Goal: Task Accomplishment & Management: Complete application form

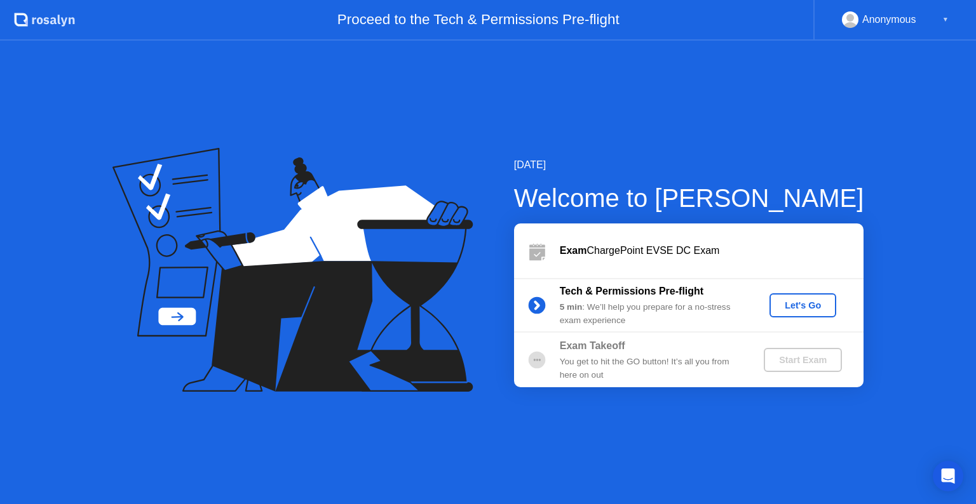
click at [790, 310] on div "Let's Go" at bounding box center [802, 305] width 57 height 10
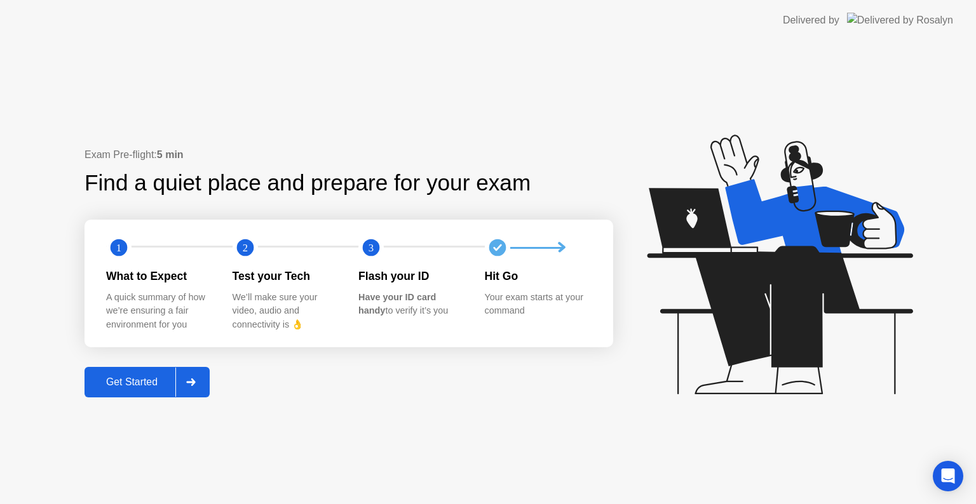
click at [192, 376] on div at bounding box center [190, 382] width 30 height 29
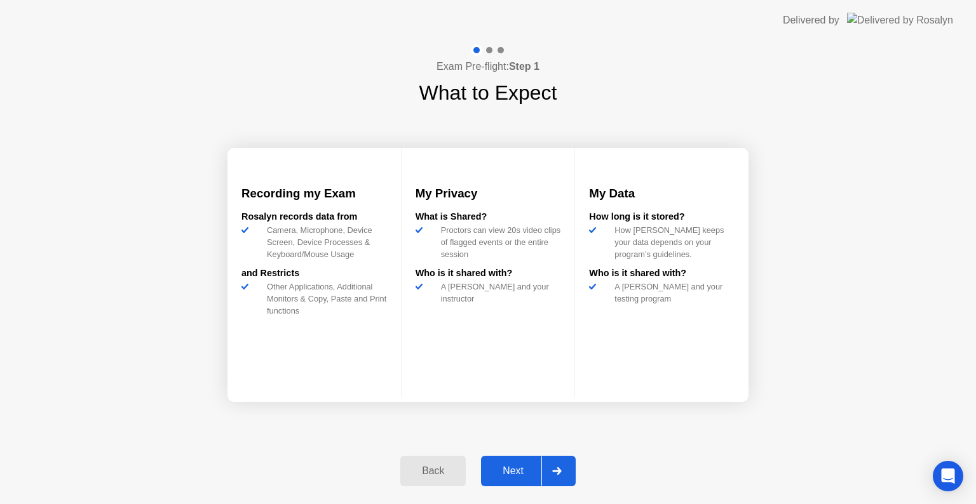
click at [561, 471] on icon at bounding box center [556, 472] width 9 height 8
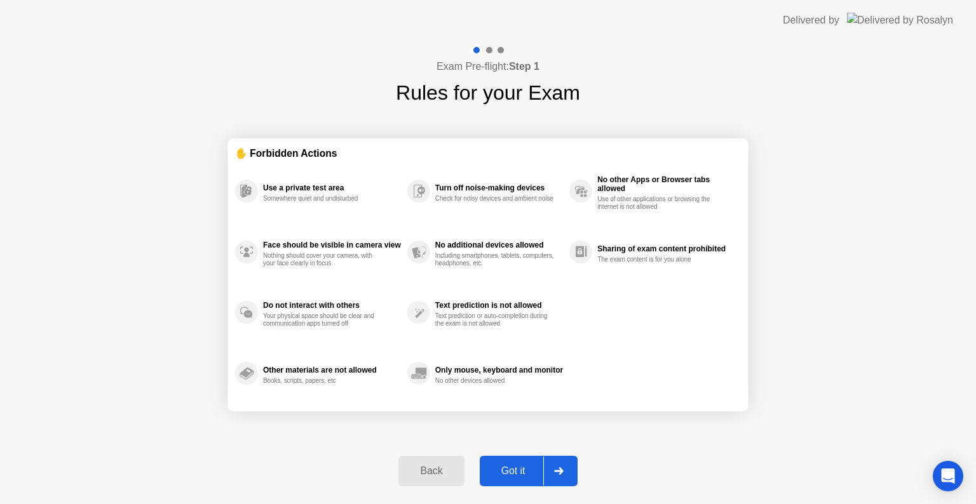
click at [525, 469] on div "Got it" at bounding box center [513, 471] width 60 height 11
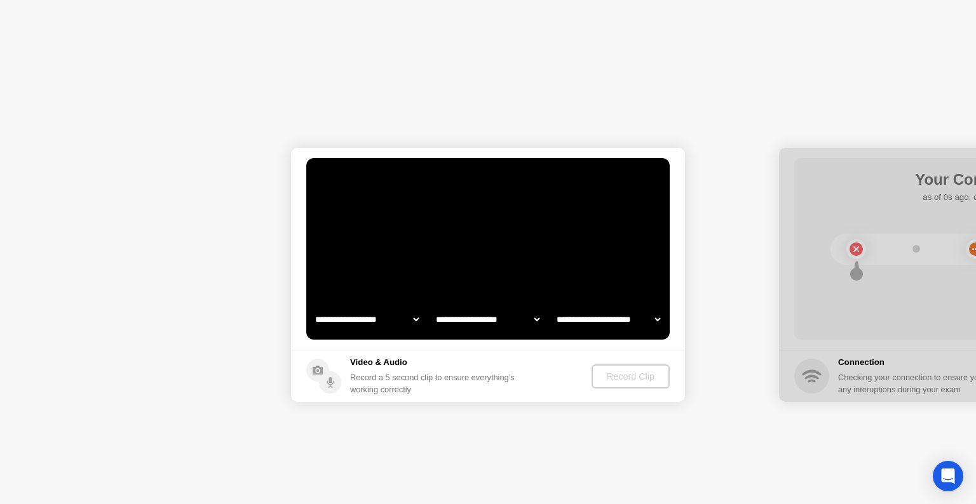
select select "**********"
select select "*******"
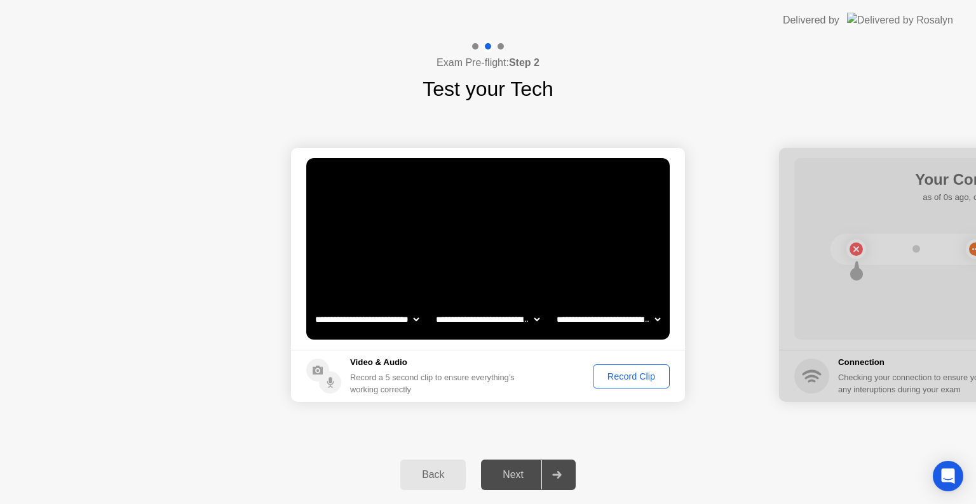
click at [642, 379] on div "Record Clip" at bounding box center [631, 377] width 68 height 10
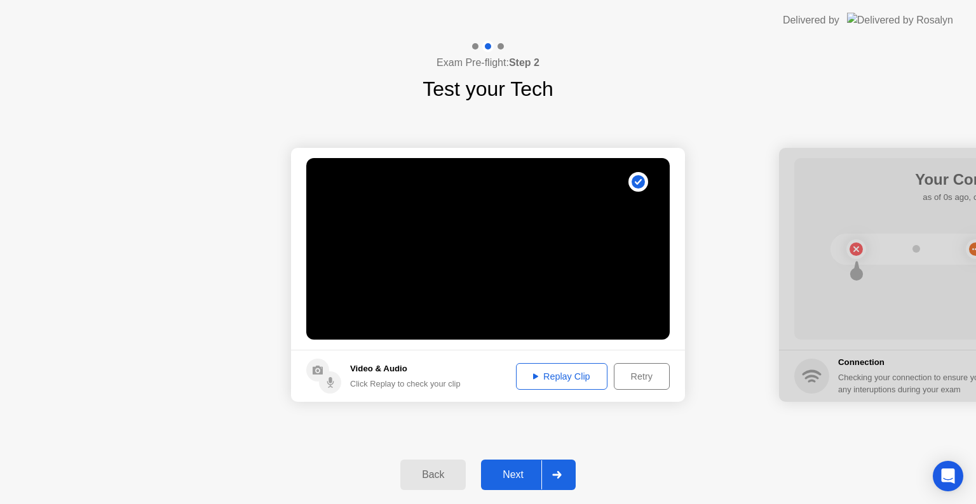
click at [558, 374] on div "Replay Clip" at bounding box center [561, 377] width 83 height 10
click at [551, 473] on div at bounding box center [556, 475] width 30 height 29
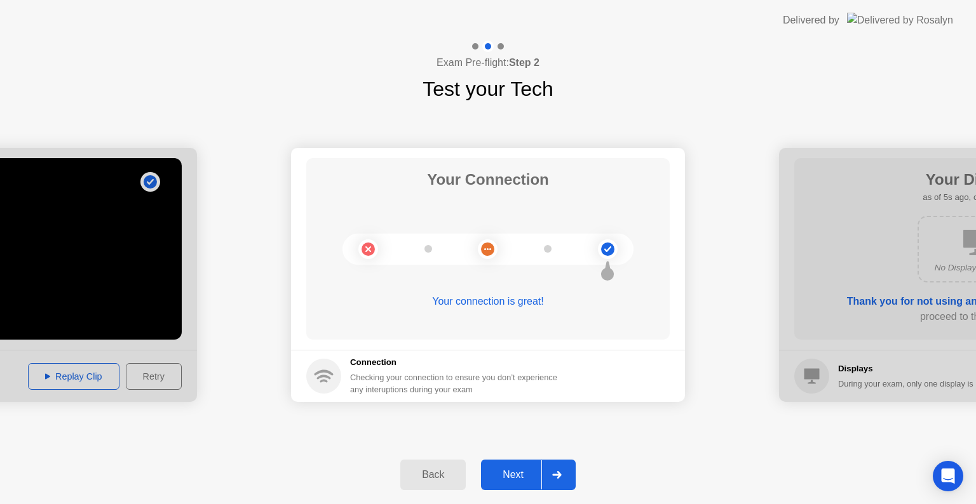
click at [564, 471] on div at bounding box center [556, 475] width 30 height 29
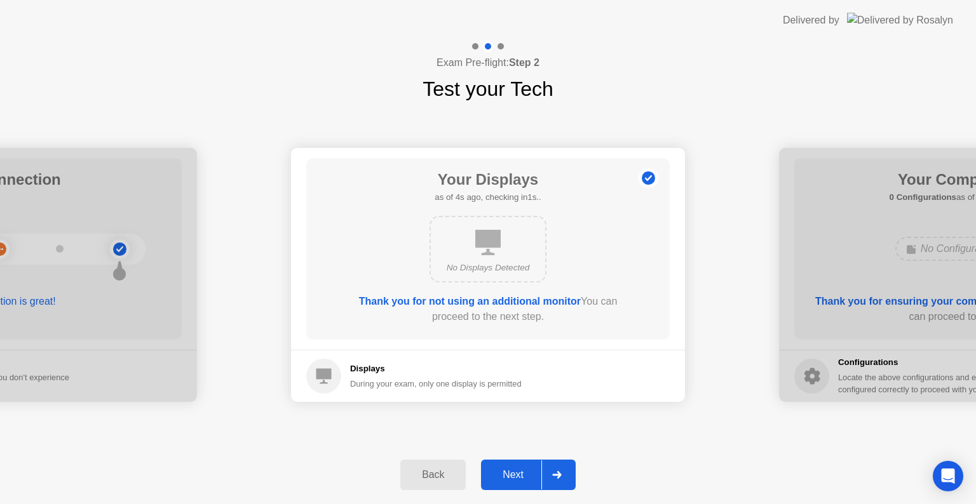
click at [554, 476] on icon at bounding box center [557, 475] width 10 height 8
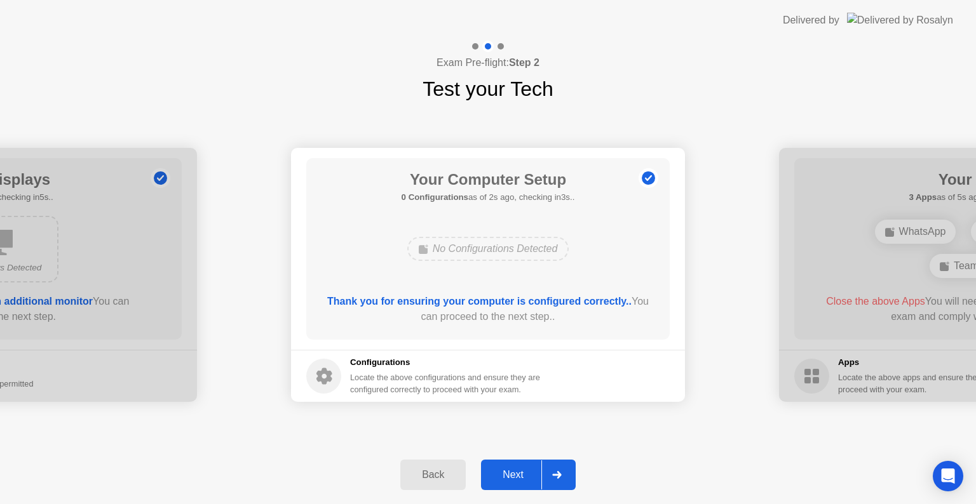
click at [554, 476] on icon at bounding box center [557, 475] width 10 height 8
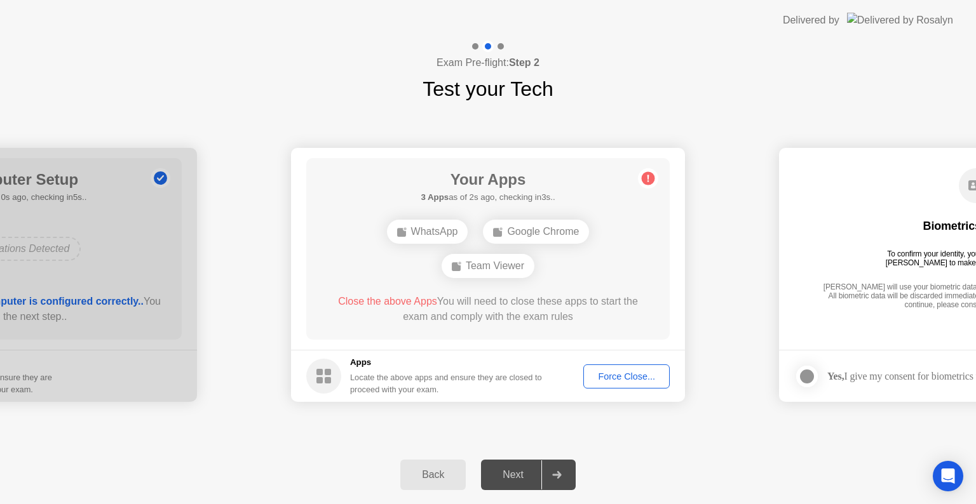
click at [625, 375] on div "Force Close..." at bounding box center [627, 377] width 78 height 10
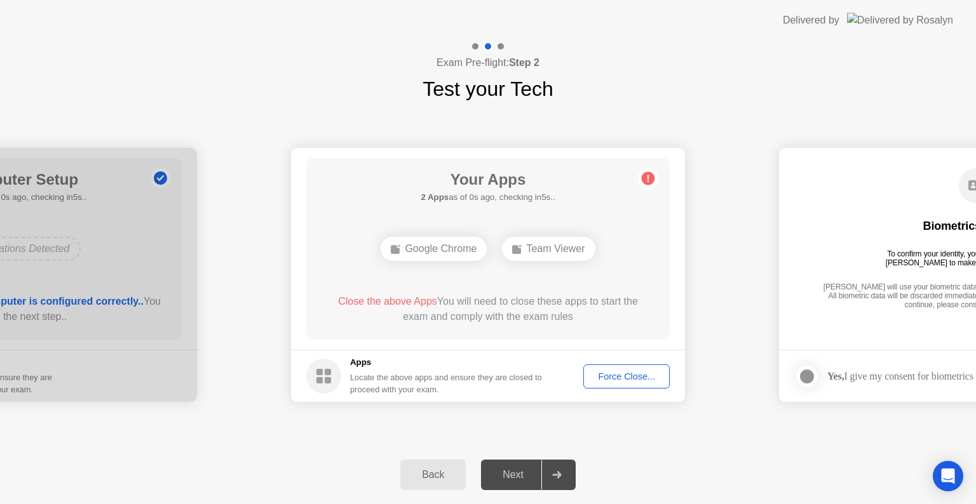
click at [613, 379] on div "Force Close..." at bounding box center [627, 377] width 78 height 10
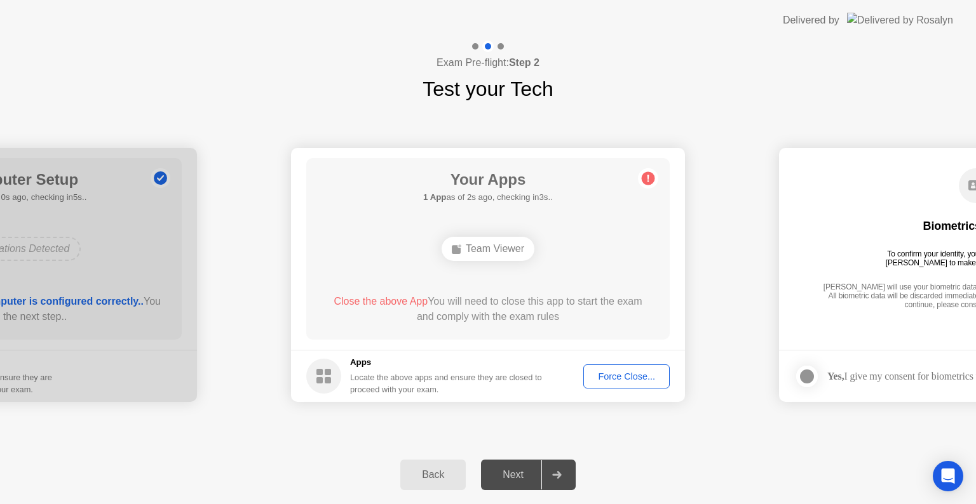
click at [611, 379] on div "Force Close..." at bounding box center [627, 377] width 78 height 10
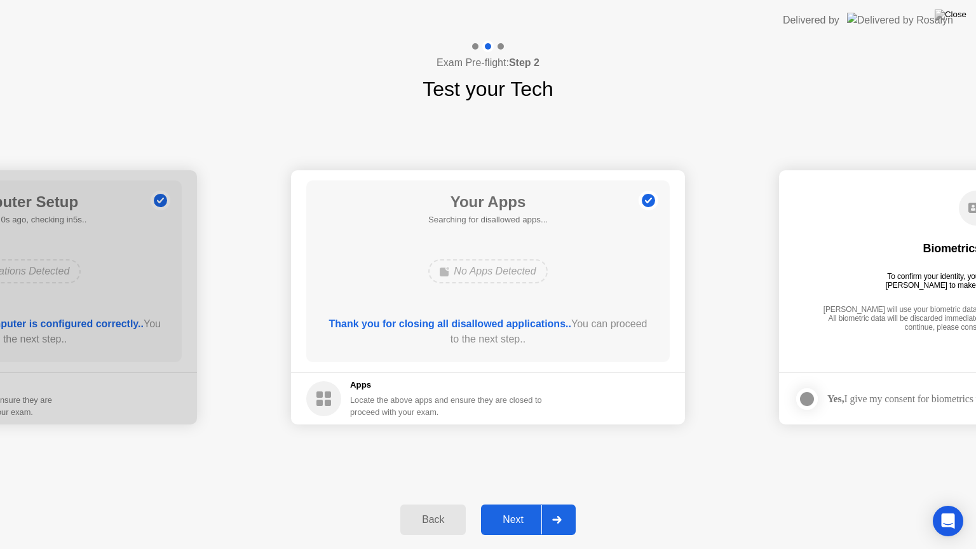
click at [518, 504] on div "Next" at bounding box center [513, 519] width 57 height 11
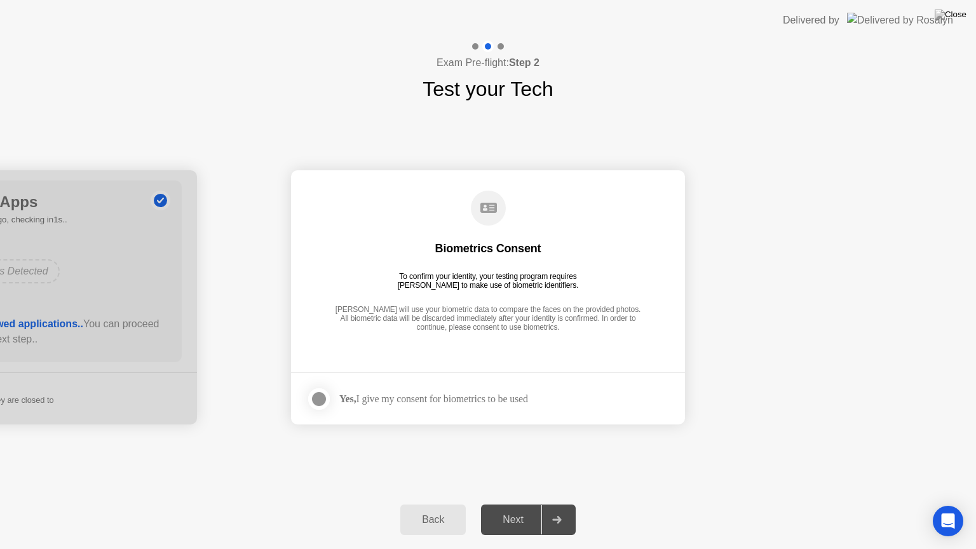
click at [317, 396] on div at bounding box center [318, 398] width 15 height 15
click at [563, 504] on div at bounding box center [556, 519] width 30 height 29
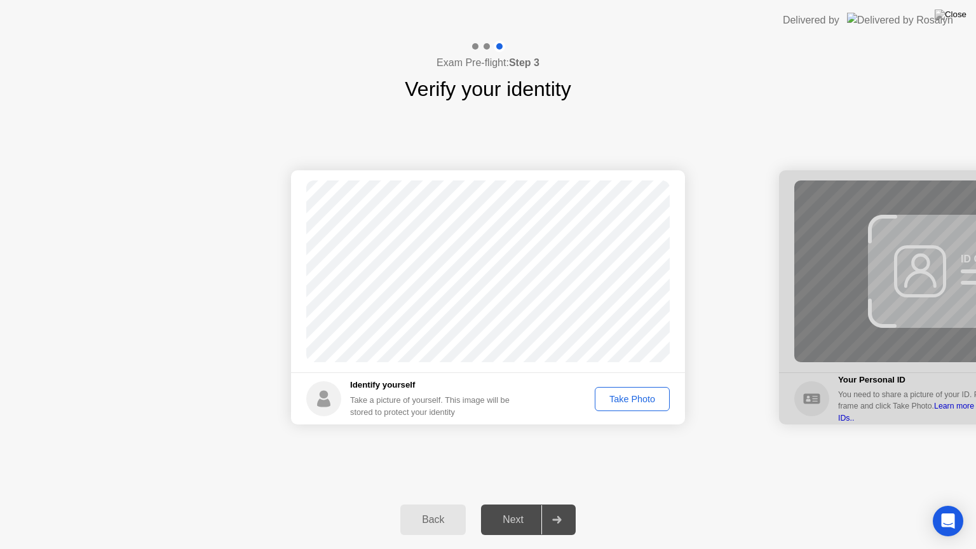
click at [628, 400] on div "Take Photo" at bounding box center [632, 399] width 66 height 10
click at [528, 504] on div "Next" at bounding box center [513, 519] width 57 height 11
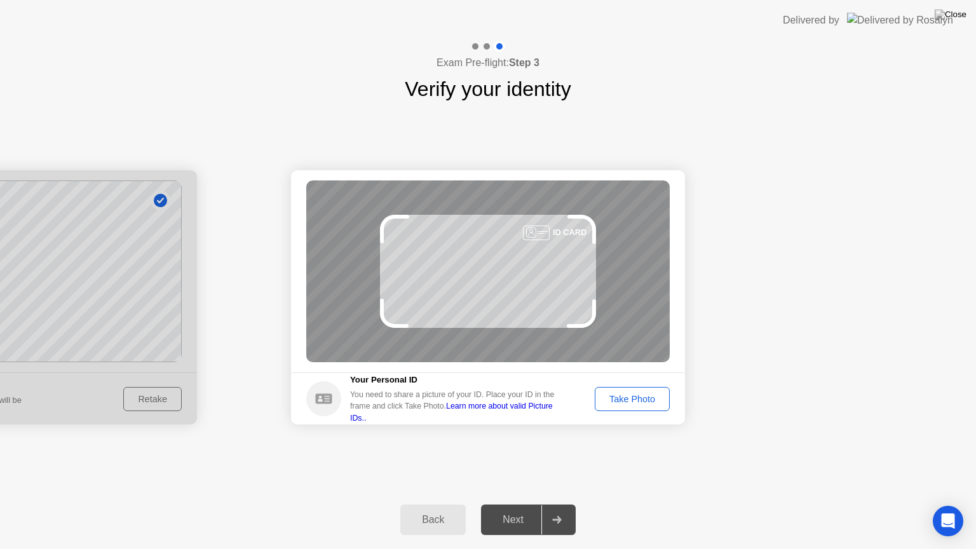
click at [623, 402] on div "Take Photo" at bounding box center [632, 399] width 66 height 10
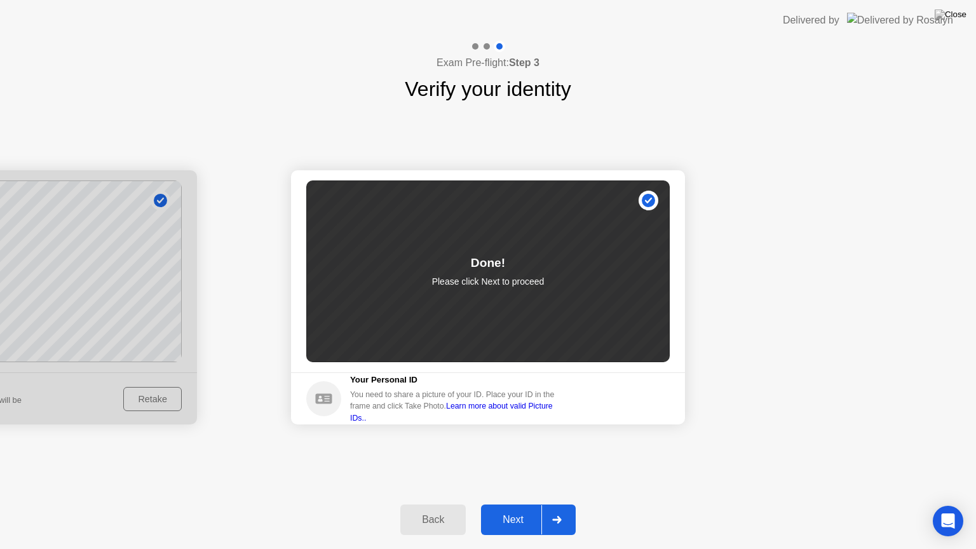
click at [562, 504] on div at bounding box center [556, 519] width 30 height 29
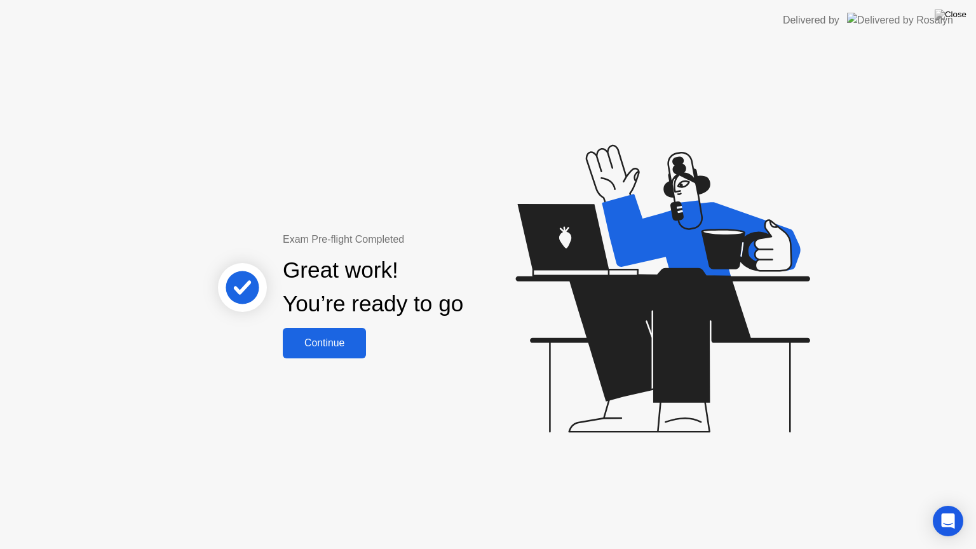
click at [330, 337] on div "Continue" at bounding box center [325, 342] width 76 height 11
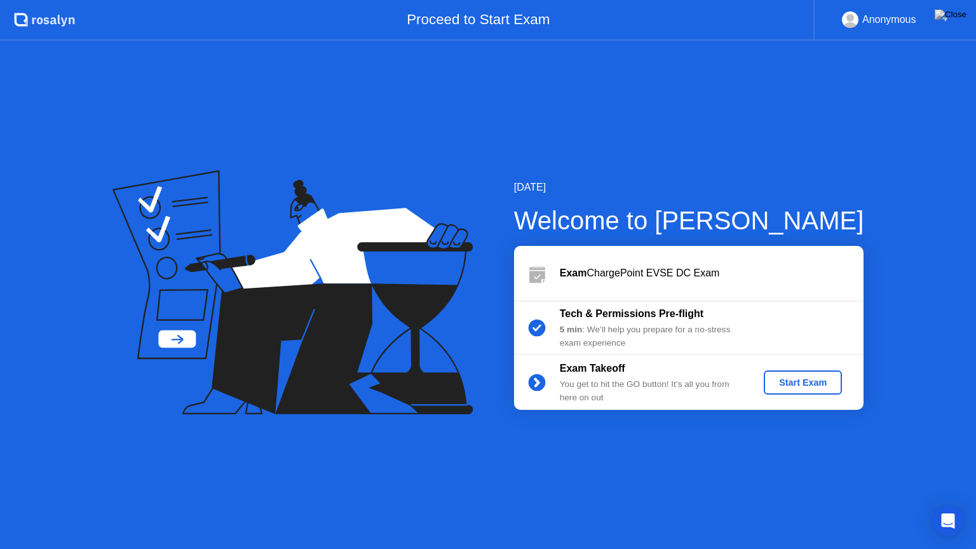
click at [800, 379] on div "Start Exam" at bounding box center [803, 382] width 68 height 10
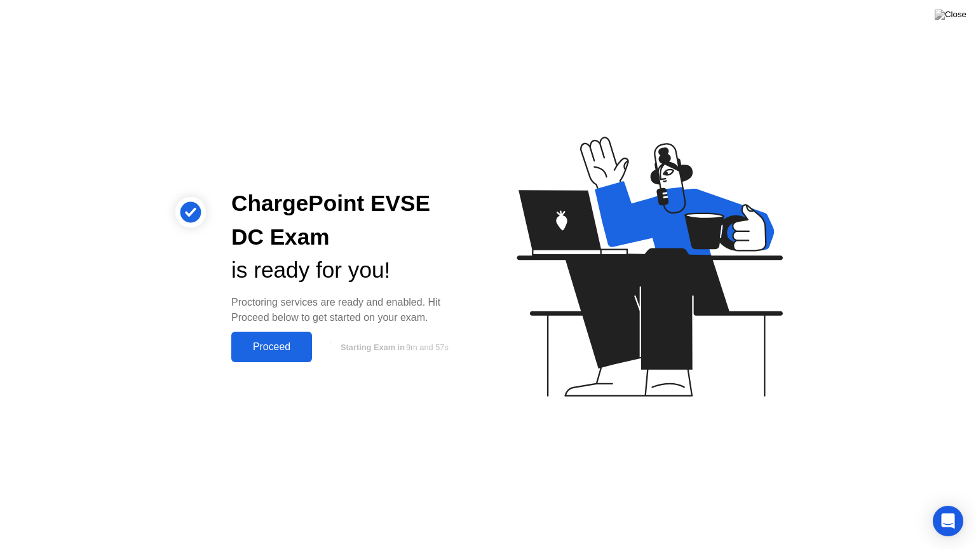
click at [287, 347] on div "Proceed" at bounding box center [271, 346] width 73 height 11
